Goal: Check status: Check status

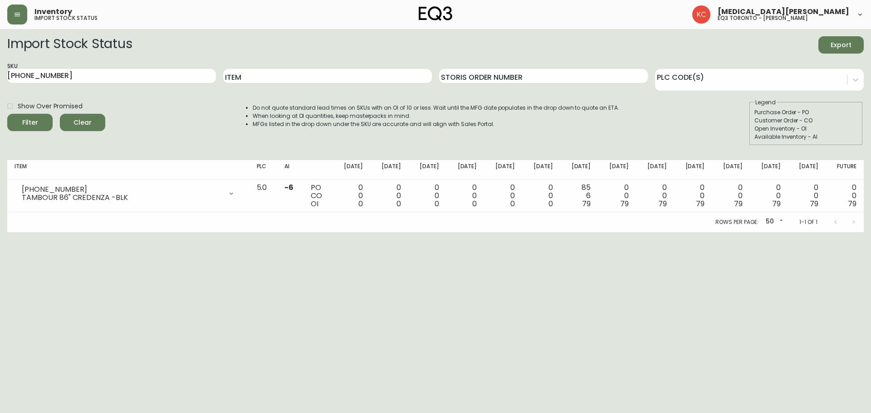
click at [11, 16] on button "button" at bounding box center [17, 15] width 20 height 20
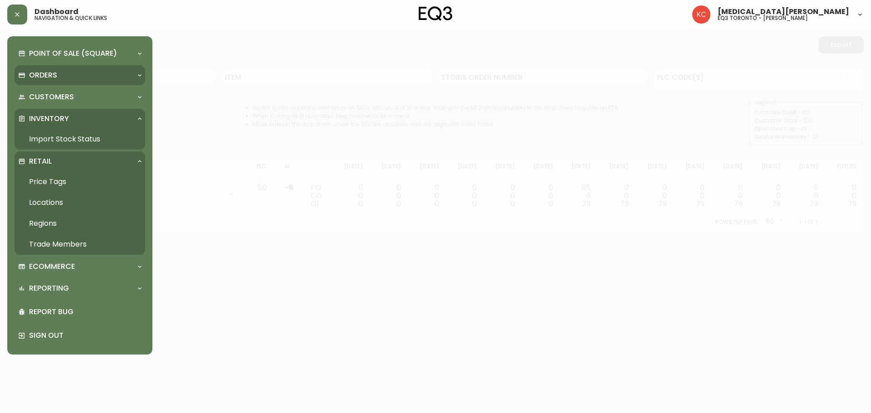
click at [63, 83] on div "Orders" at bounding box center [80, 75] width 131 height 20
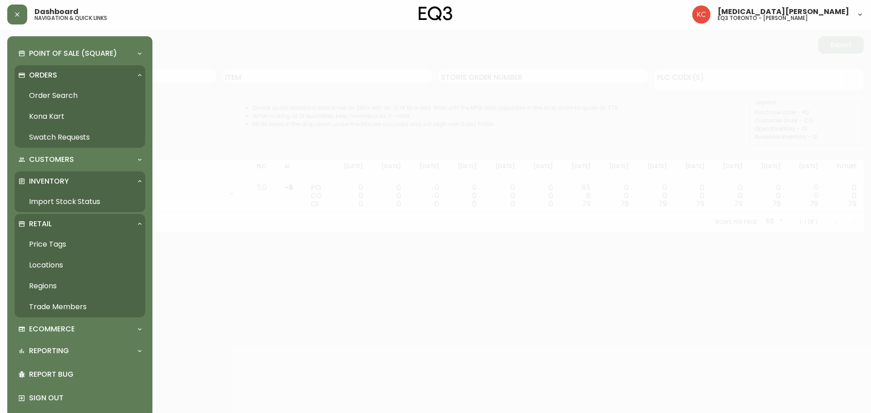
click at [63, 99] on link "Order Search" at bounding box center [80, 95] width 131 height 21
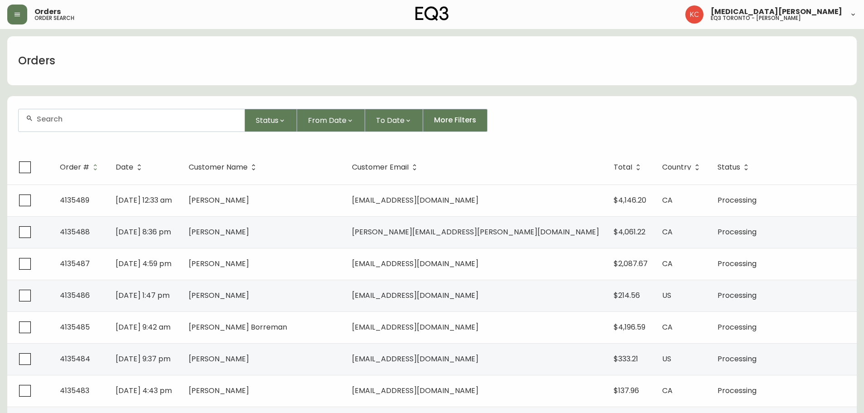
click at [144, 127] on div at bounding box center [132, 120] width 226 height 22
paste input "4135228"
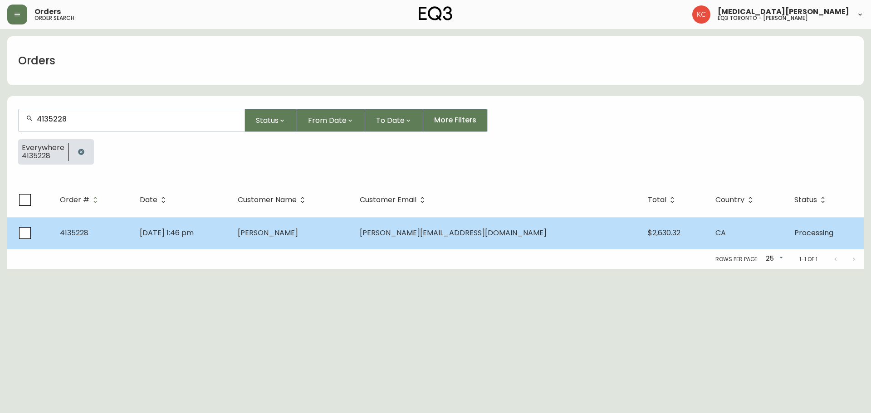
type input "4135228"
click at [352, 235] on td "[PERSON_NAME]" at bounding box center [291, 233] width 122 height 32
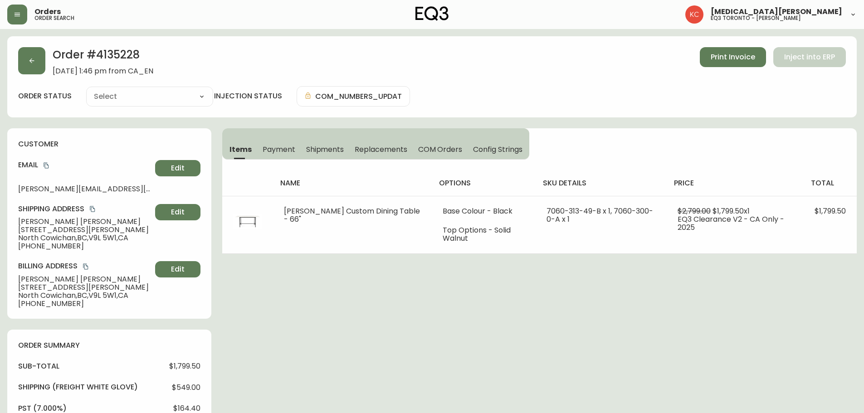
type input "Processing"
select select "PROCESSING"
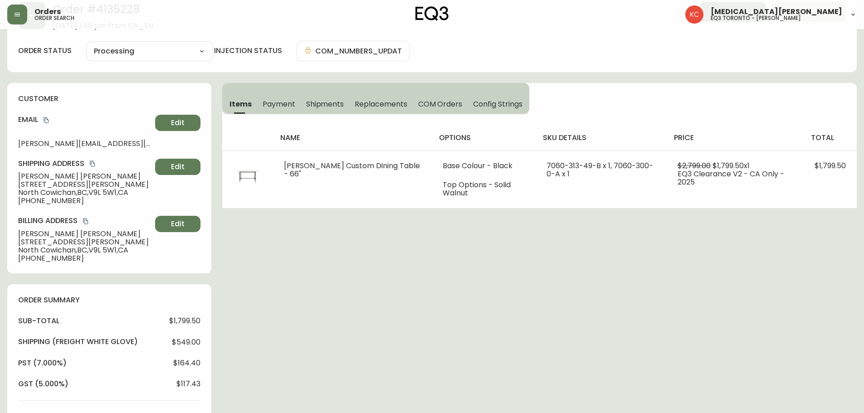
click at [314, 278] on div "Order # 4135228 [DATE] 1:46 pm from CA_EN Print Invoice Inject into ERP order s…" at bounding box center [431, 324] width 849 height 666
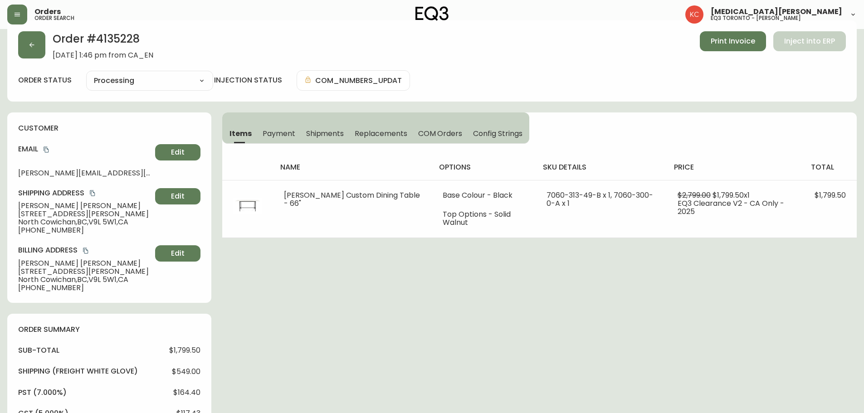
scroll to position [0, 0]
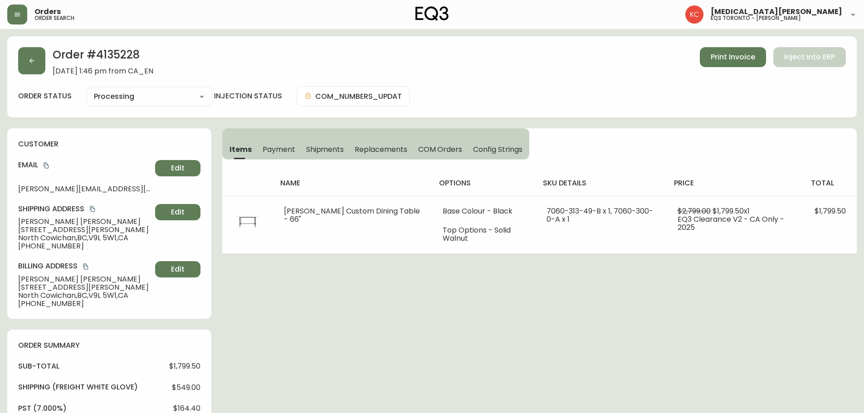
drag, startPoint x: 412, startPoint y: 383, endPoint x: 171, endPoint y: 106, distance: 366.8
click at [412, 383] on div "Order # 4135228 [DATE] 1:46 pm from CA_EN Print Invoice Inject into ERP order s…" at bounding box center [431, 369] width 849 height 666
